Goal: Navigation & Orientation: Locate item on page

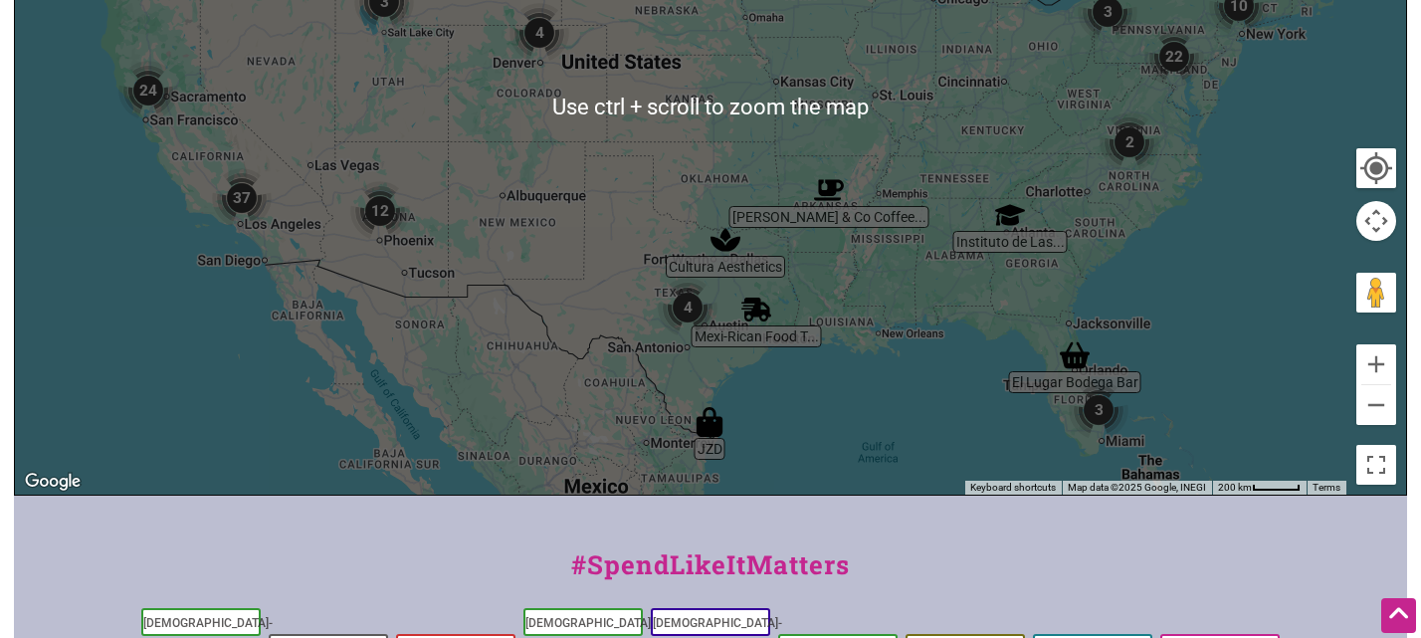
scroll to position [691, 0]
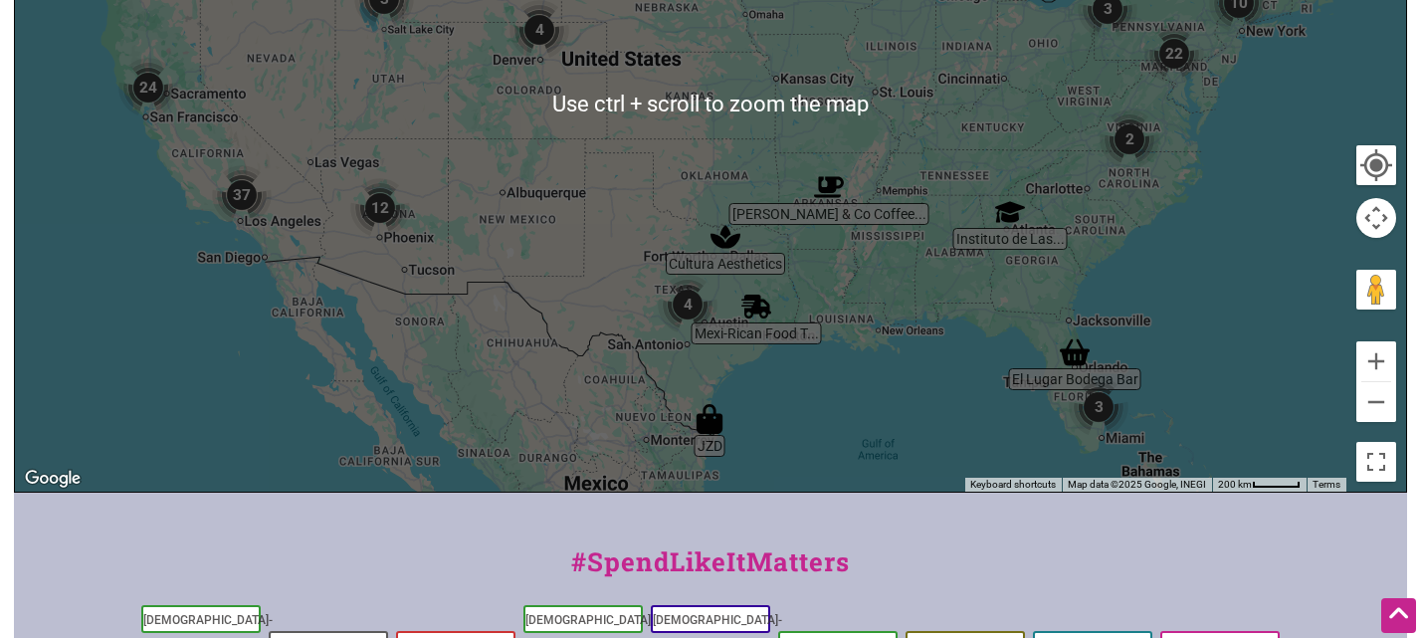
click at [1191, 314] on div at bounding box center [710, 104] width 1391 height 774
click at [1190, 328] on div at bounding box center [710, 104] width 1391 height 774
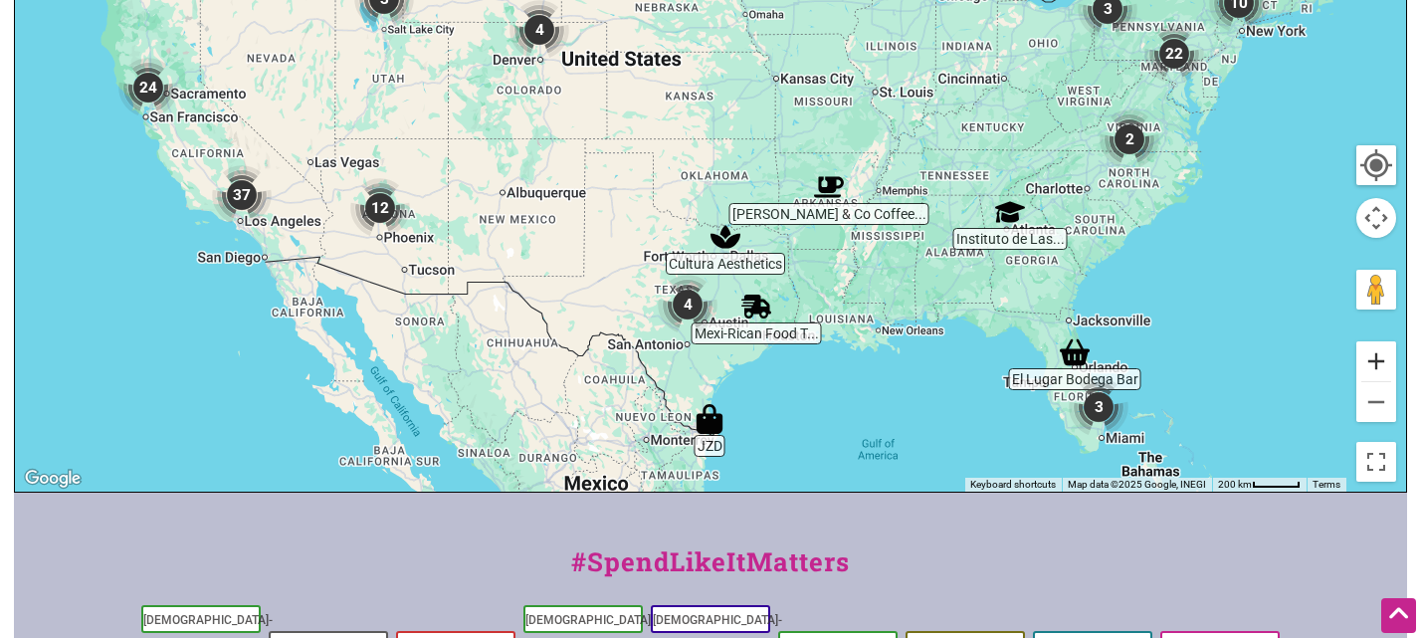
click at [1384, 364] on button "Zoom in" at bounding box center [1376, 361] width 40 height 40
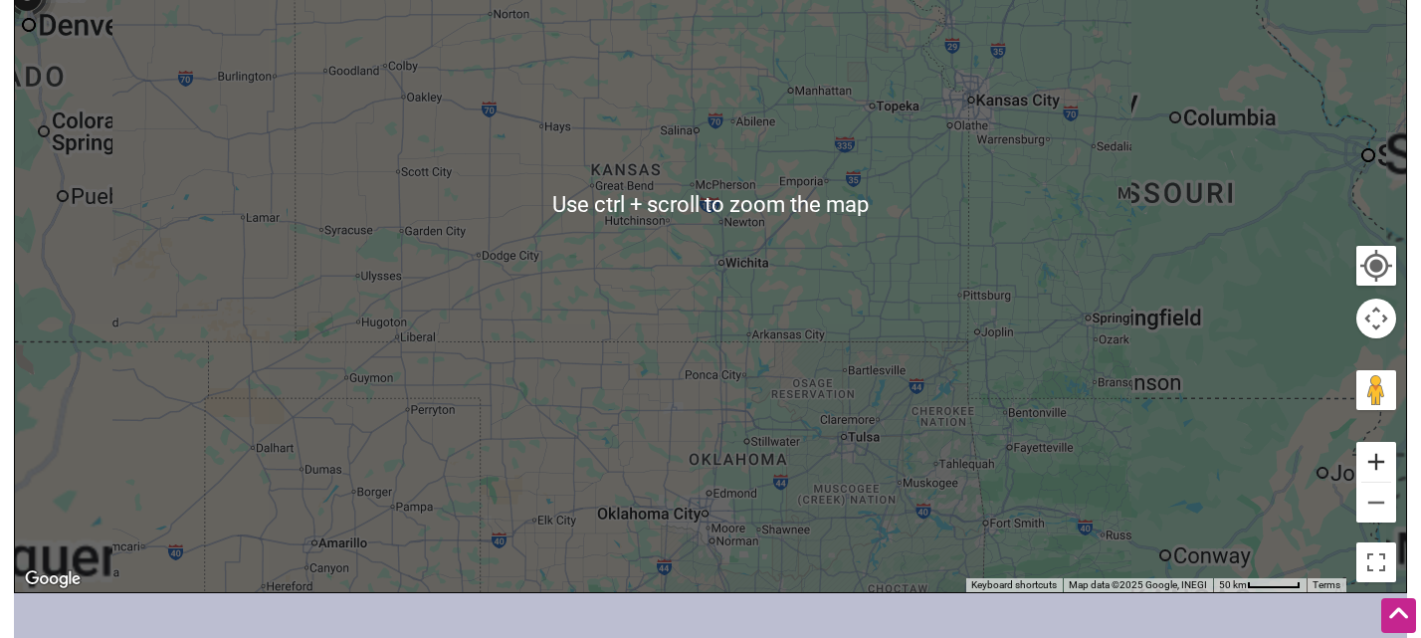
scroll to position [589, 0]
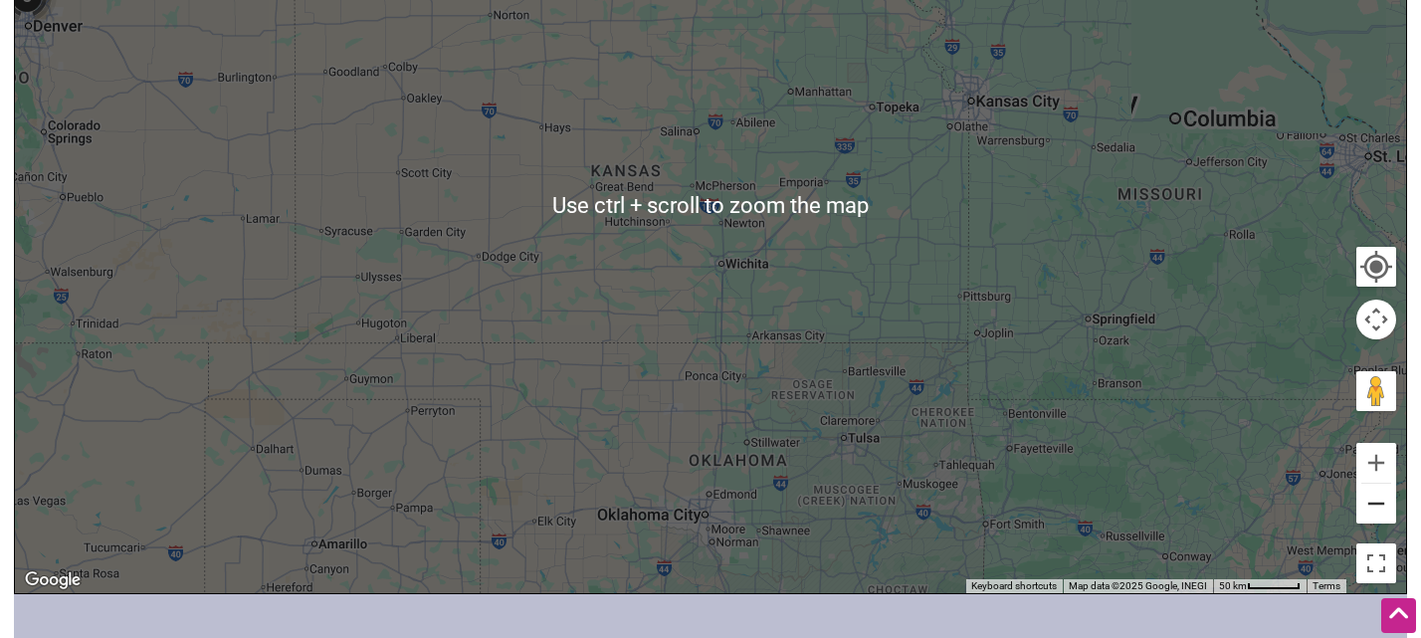
click at [1368, 516] on button "Zoom out" at bounding box center [1376, 504] width 40 height 40
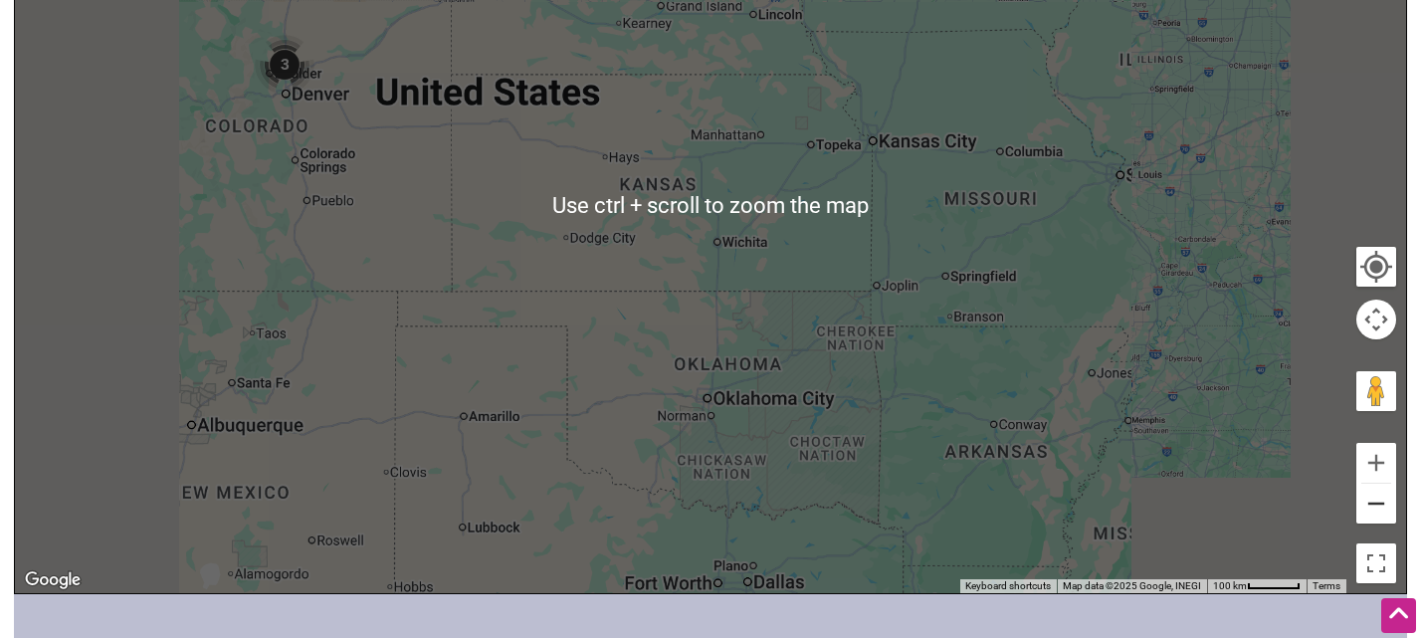
click at [1368, 516] on button "Zoom out" at bounding box center [1376, 504] width 40 height 40
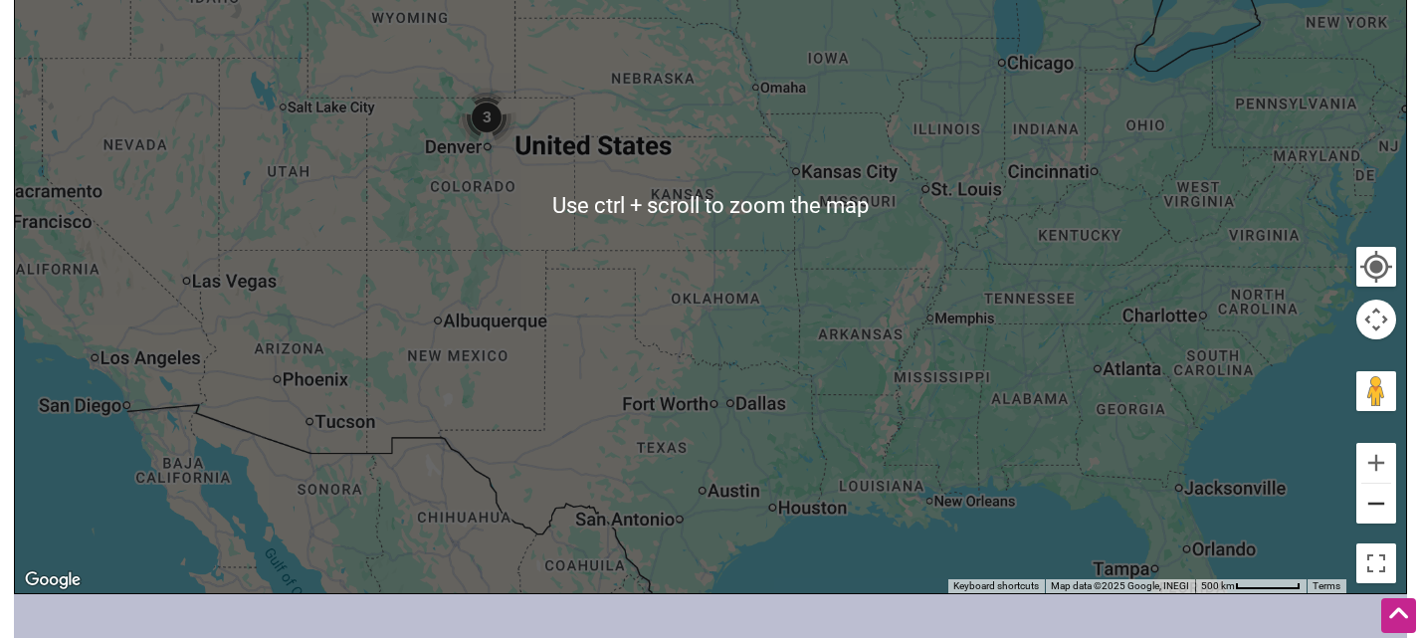
click at [1368, 516] on button "Zoom out" at bounding box center [1376, 504] width 40 height 40
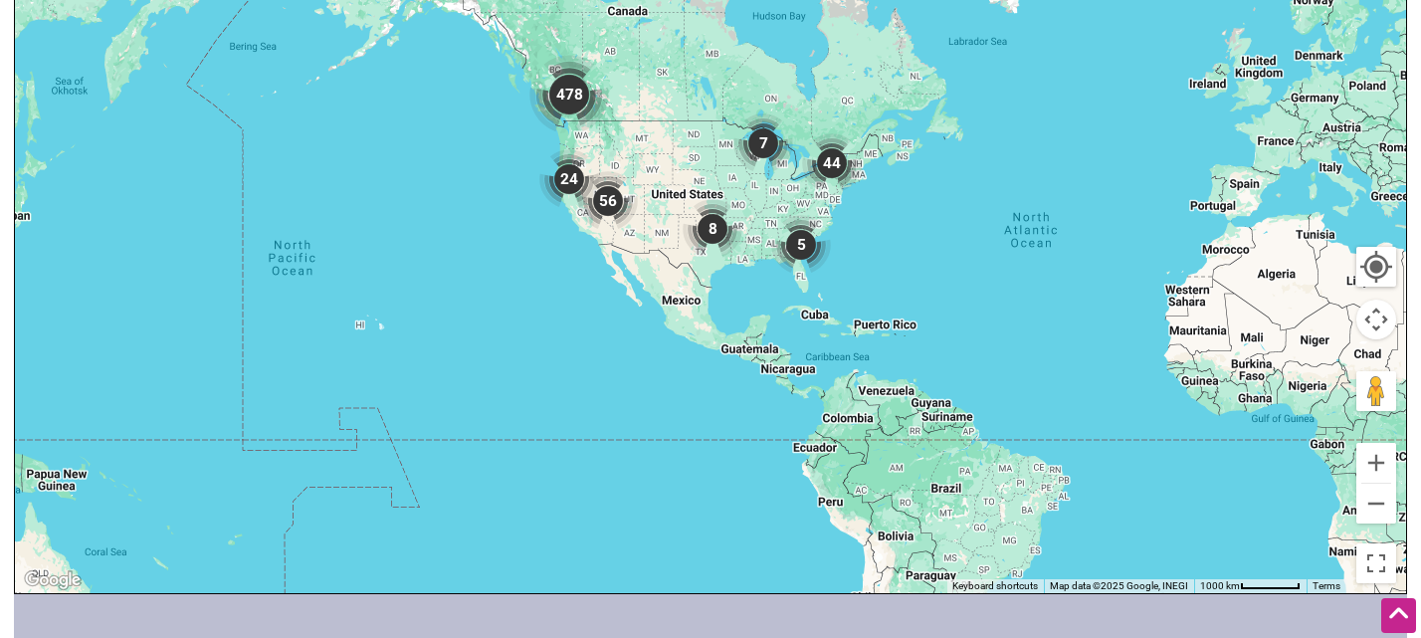
click at [795, 278] on div at bounding box center [710, 206] width 1391 height 774
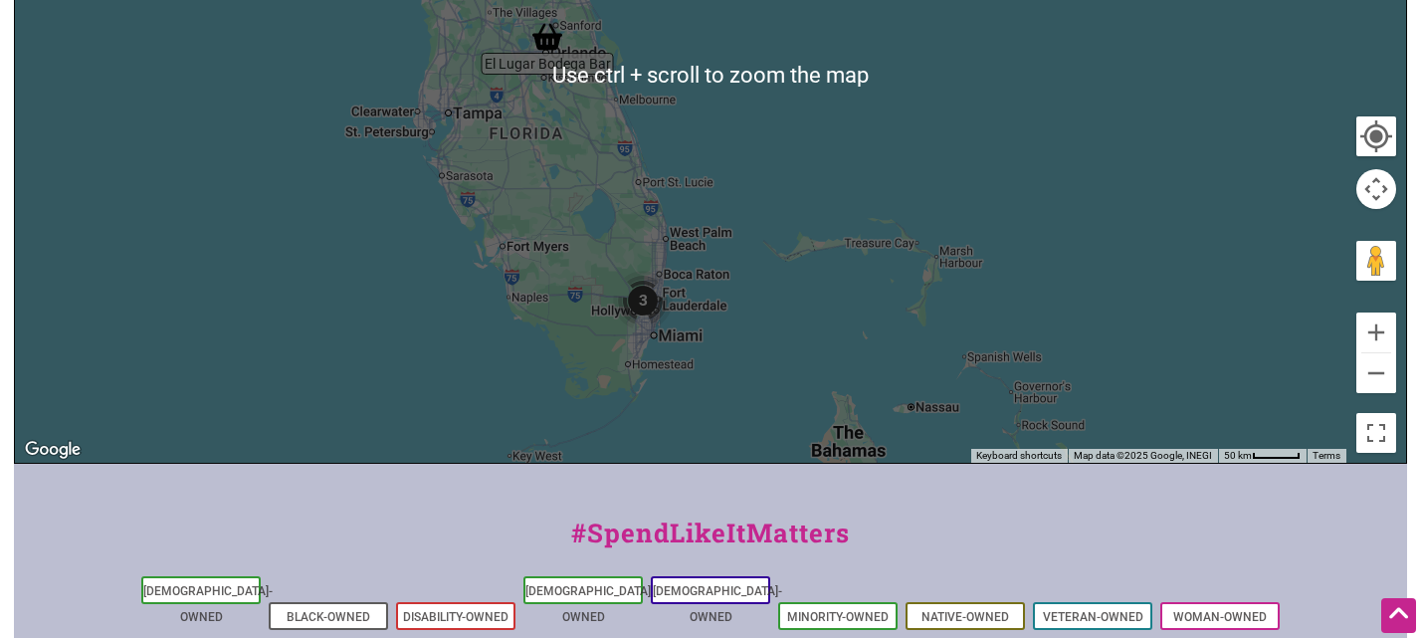
scroll to position [720, 0]
click at [680, 315] on div at bounding box center [710, 75] width 1391 height 774
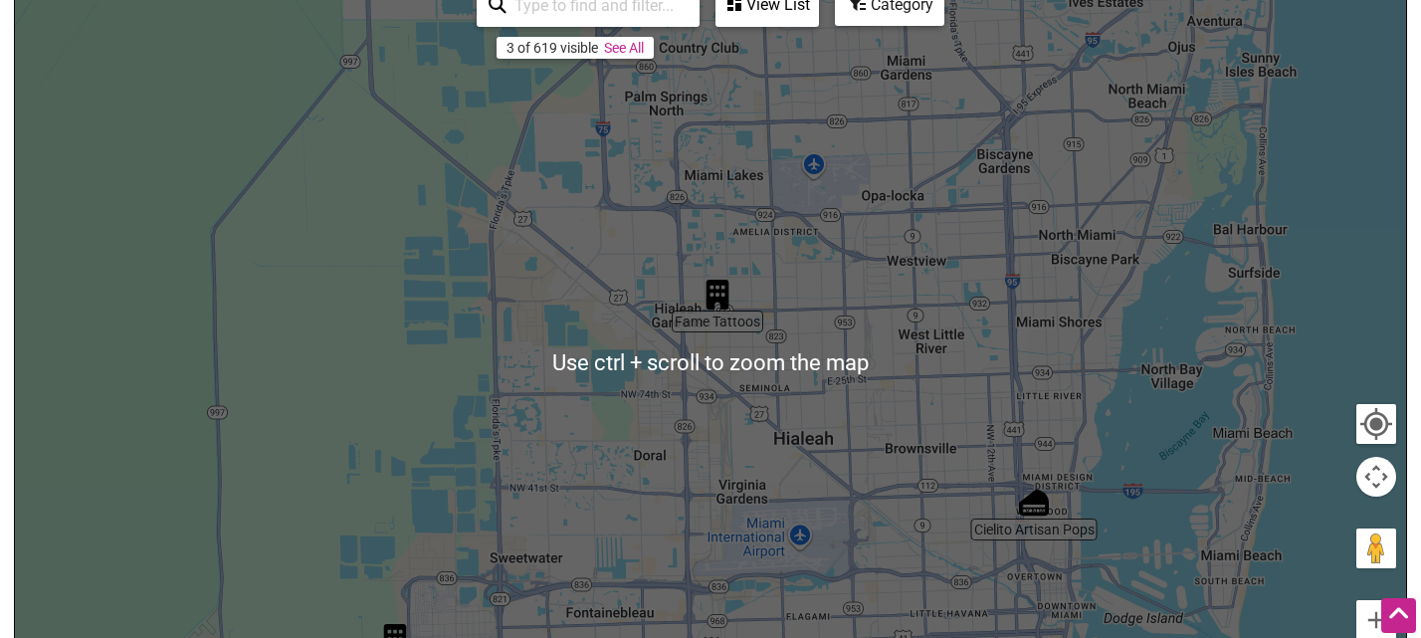
scroll to position [332, 0]
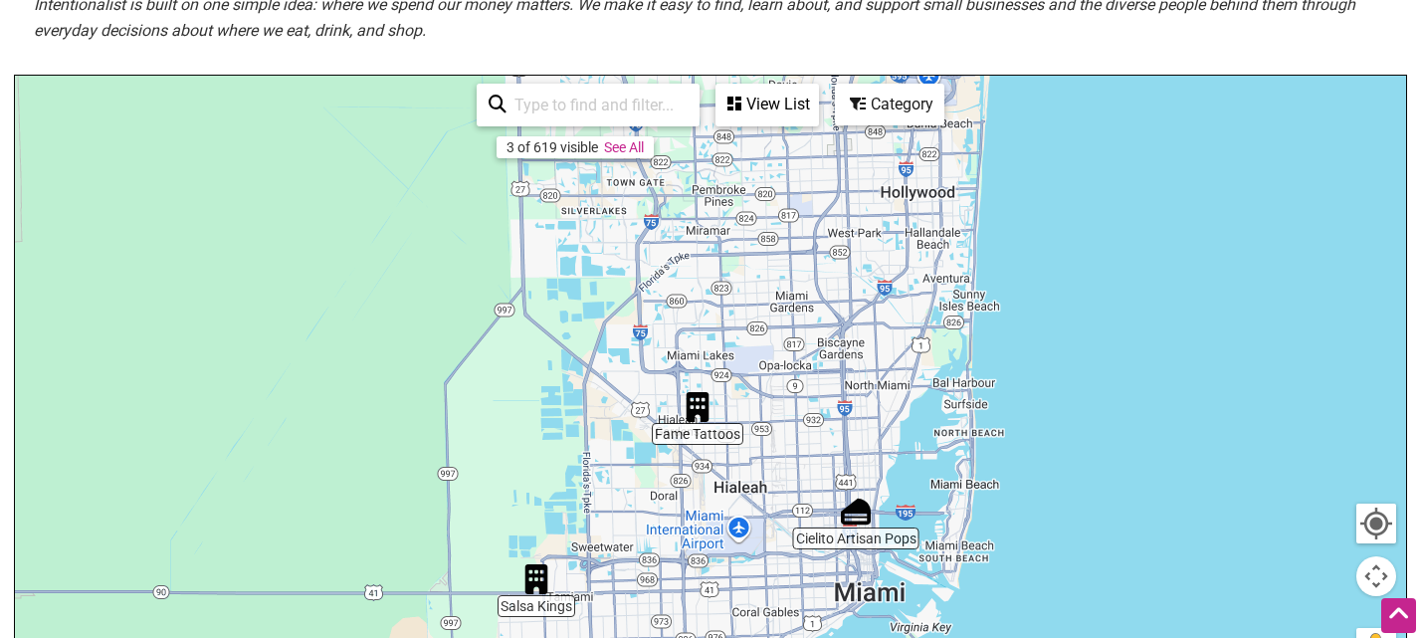
click at [677, 436] on div at bounding box center [710, 463] width 1391 height 774
